Goal: Check status: Check status

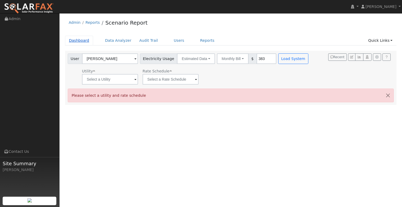
click at [80, 41] on link "Dashboard" at bounding box center [79, 41] width 28 height 10
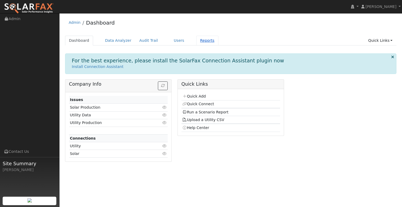
click at [199, 39] on link "Reports" at bounding box center [207, 41] width 22 height 10
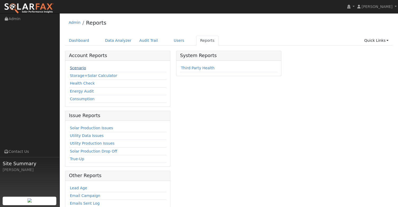
click at [78, 68] on link "Scenario" at bounding box center [78, 68] width 16 height 4
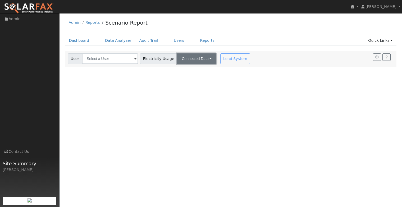
click at [189, 58] on button "Connected Data" at bounding box center [196, 58] width 39 height 11
click at [153, 72] on div "User Profile First name Last name Email Email Notifications No Emails No Emails…" at bounding box center [231, 110] width 343 height 194
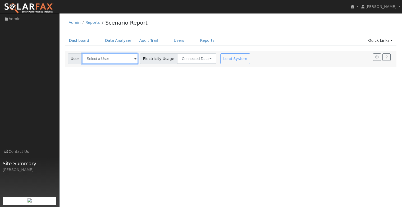
click at [121, 59] on input "text" at bounding box center [110, 58] width 56 height 11
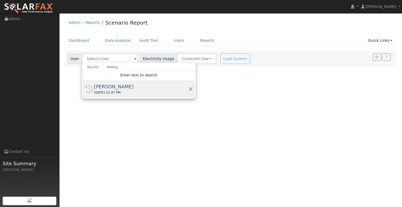
click at [127, 87] on div "[PERSON_NAME]" at bounding box center [141, 86] width 94 height 7
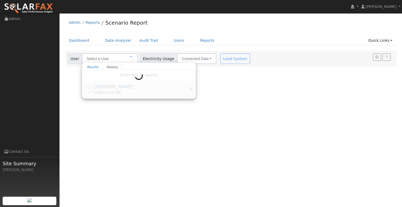
type input "[PERSON_NAME]"
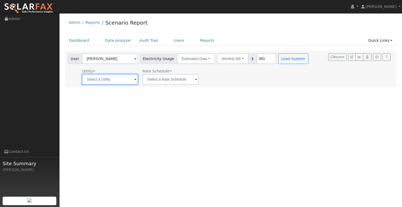
click at [118, 81] on input "text" at bounding box center [110, 79] width 56 height 11
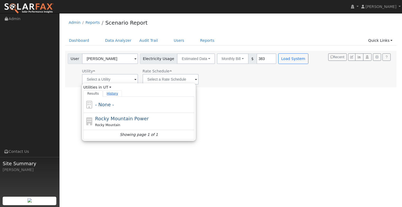
click at [112, 93] on link "History" at bounding box center [112, 93] width 19 height 6
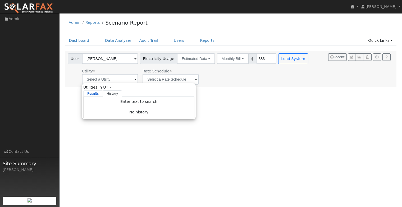
click at [87, 93] on link "Results" at bounding box center [93, 93] width 20 height 6
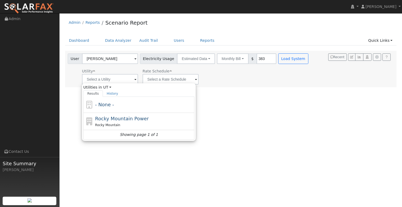
click at [264, 108] on div "User Profile First name Last name Email Email Notifications No Emails No Emails…" at bounding box center [231, 110] width 343 height 194
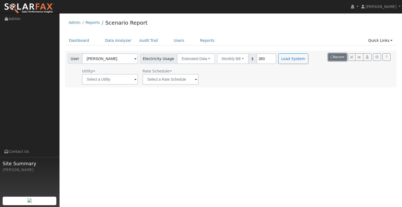
click at [336, 58] on button "Recent" at bounding box center [337, 56] width 19 height 7
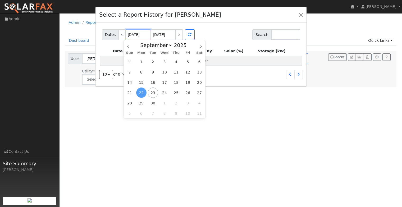
click at [136, 33] on input "[DATE]" at bounding box center [138, 34] width 25 height 11
click at [140, 60] on span "1" at bounding box center [141, 62] width 10 height 10
type input "[DATE]"
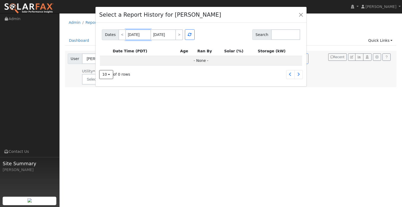
click at [136, 31] on input "[DATE]" at bounding box center [138, 34] width 25 height 11
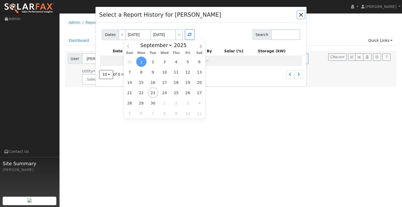
click at [128, 45] on icon at bounding box center [128, 46] width 4 height 4
select select "7"
click at [188, 60] on span "1" at bounding box center [188, 62] width 10 height 10
type input "[DATE]"
